Goal: Task Accomplishment & Management: Manage account settings

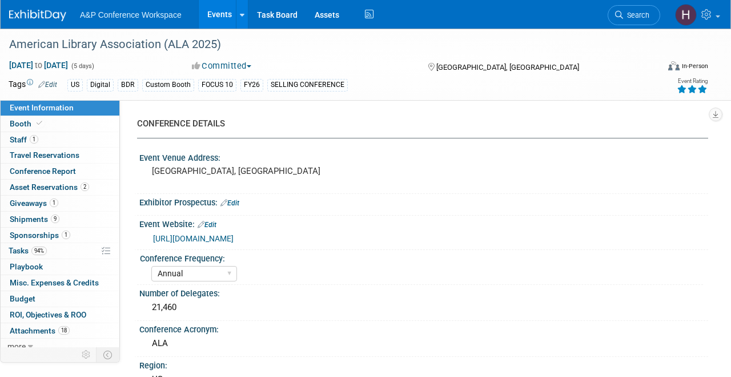
select select "Annual"
select select "Level 1"
select select "In-Person Booth"
select select "Libraries"
select select "Bloomsbury Digital Resources"
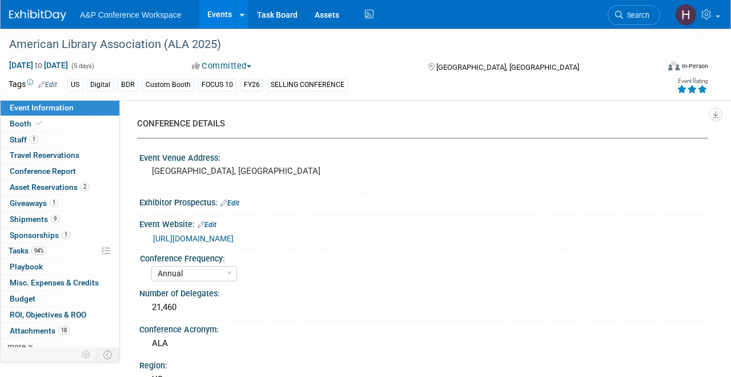
select select "Anne Weston"
select select "Michelle Kelly"
select select "Rosalie Love"
select select "BDR Product Awareness and Trial Generation​"
click at [639, 19] on link "Search" at bounding box center [634, 15] width 53 height 20
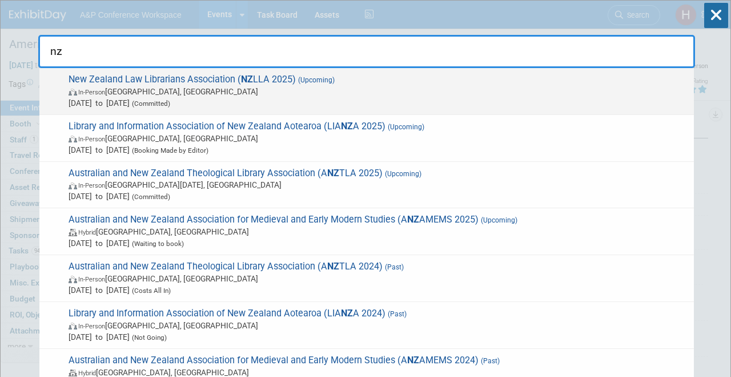
type input "nz"
click at [539, 83] on span "New Zealand Law Librarians Association ( NZ LLA 2025) (Upcoming) In-Person Auck…" at bounding box center [376, 91] width 623 height 35
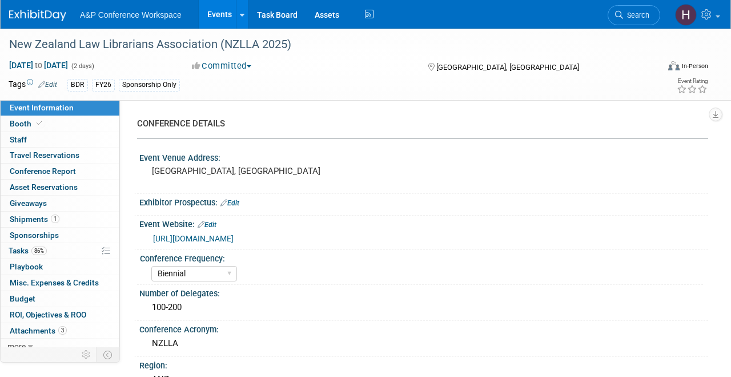
select select "Biennial"
select select "Level 3"
select select "Sponsorship"
select select "Libraries"
select select "Bloomsbury Digital Resources"
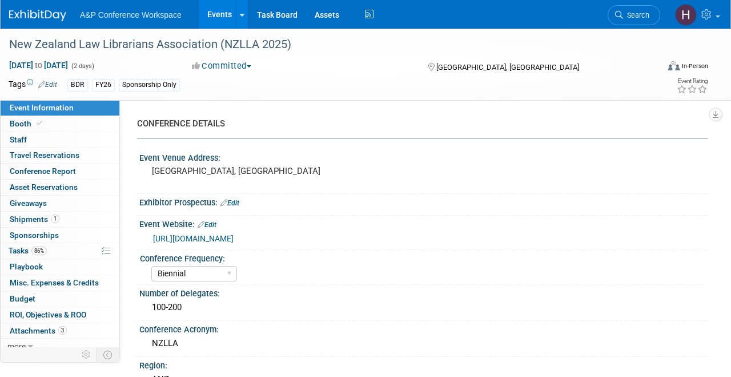
select select "Hannah Siegel"
select select "[PERSON_NAME]"
select select "BDR Product Awareness and Trial Generation​"
click at [60, 248] on link "86% Tasks 86%" at bounding box center [60, 250] width 119 height 15
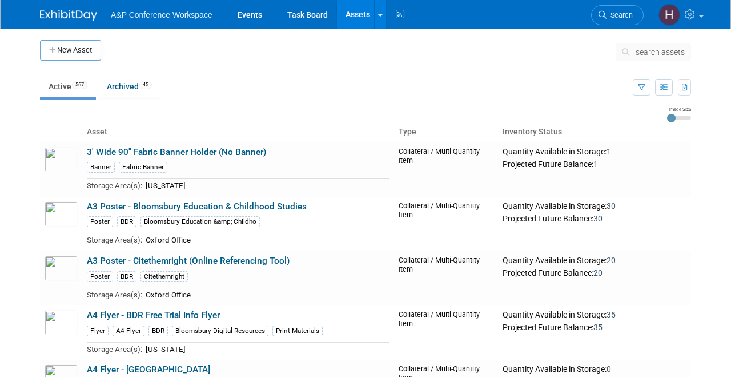
click at [632, 59] on button "search assets" at bounding box center [653, 52] width 75 height 18
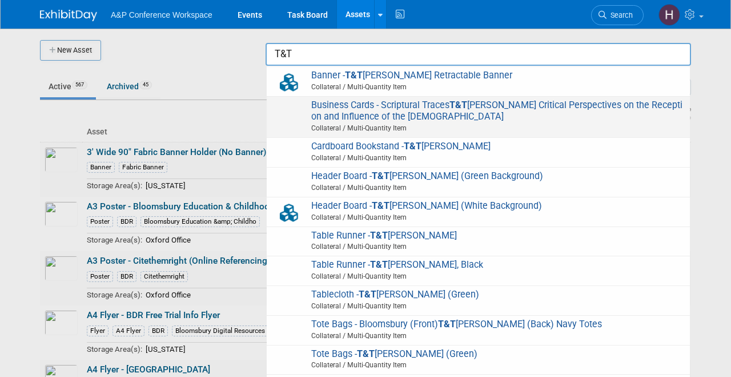
scroll to position [47, 0]
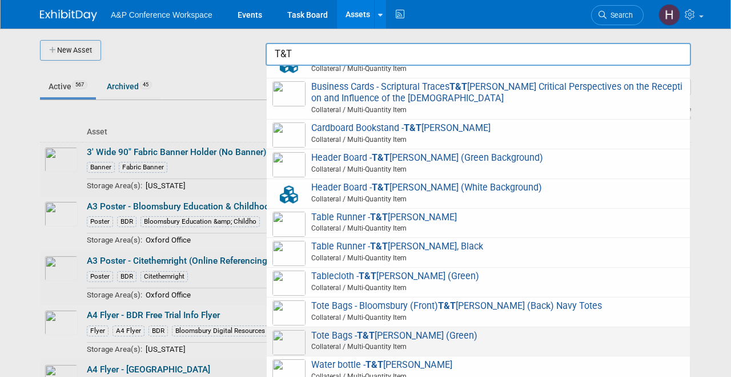
click at [390, 339] on span "Tote Bags - T&T Clark (Green) Collateral / Multi-Quantity Item" at bounding box center [479, 341] width 412 height 23
type input "Tote Bags - T&T Clark (Green)"
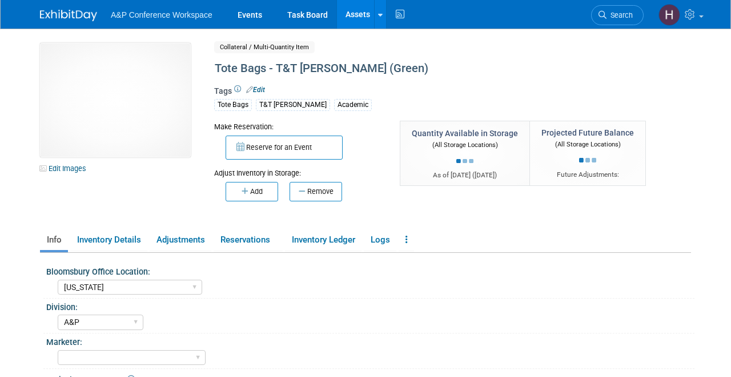
select select "[US_STATE]"
select select "A&P"
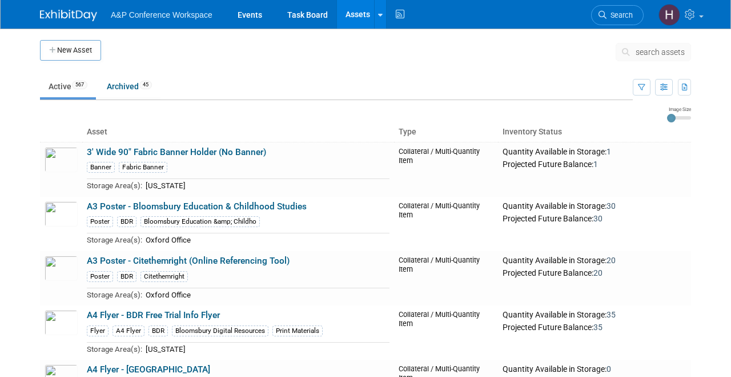
click at [628, 46] on button "search assets" at bounding box center [653, 52] width 75 height 18
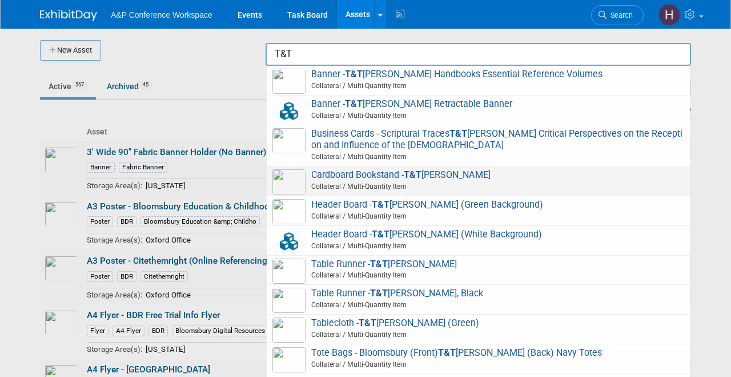
scroll to position [47, 0]
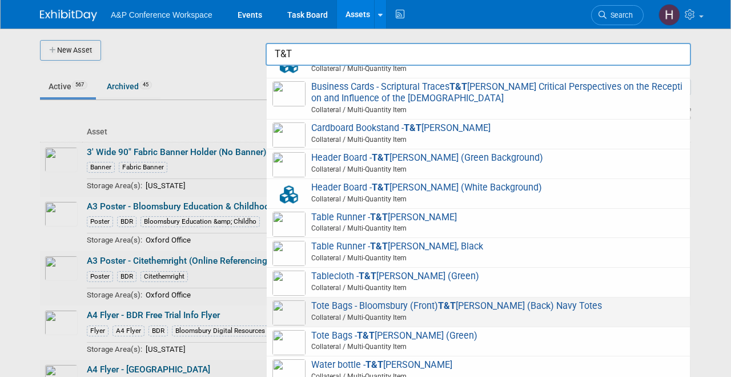
click at [362, 309] on span "Tote Bags - Bloomsbury (Front) T&T Clark (Back) Navy Totes Collateral / Multi-Q…" at bounding box center [479, 311] width 412 height 23
type input "Tote Bags - Bloomsbury (Front) T&T Clark (Back) Navy Totes"
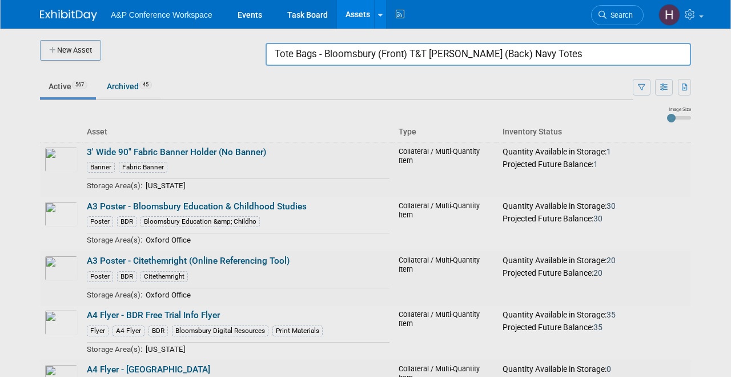
drag, startPoint x: 567, startPoint y: 53, endPoint x: 309, endPoint y: 33, distance: 259.6
click at [309, 33] on body "A&P Conference Workspace Events Task Board Assets New Asset Search Assets Bulk …" at bounding box center [365, 188] width 731 height 377
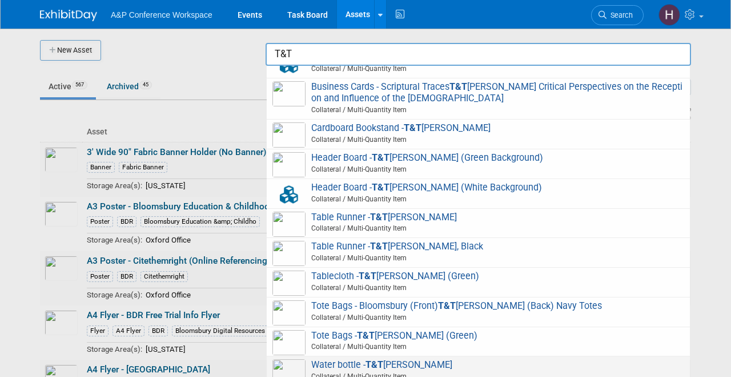
click at [353, 362] on span "Water bottle - T&T Clark Collateral / Multi-Quantity Item" at bounding box center [479, 370] width 412 height 23
type input "Water bottle - T&T [PERSON_NAME]"
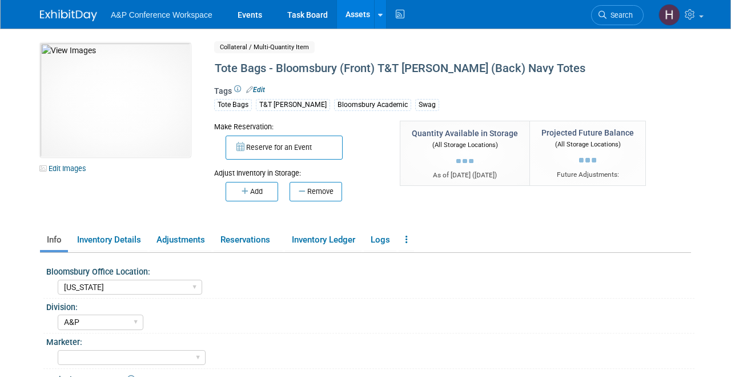
select select "[US_STATE]"
select select "A&P"
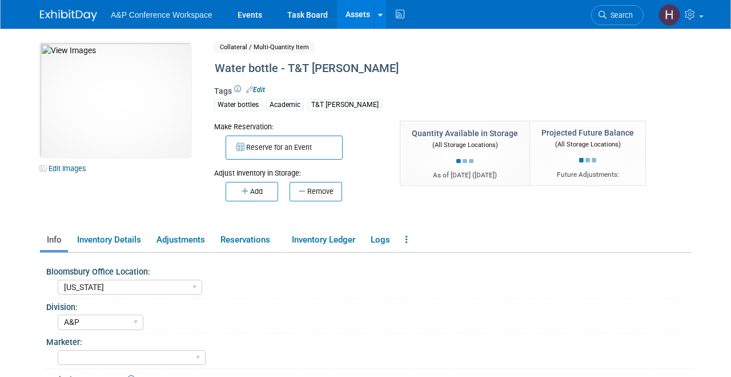
select select "[US_STATE]"
select select "A&P"
